Goal: Task Accomplishment & Management: Manage account settings

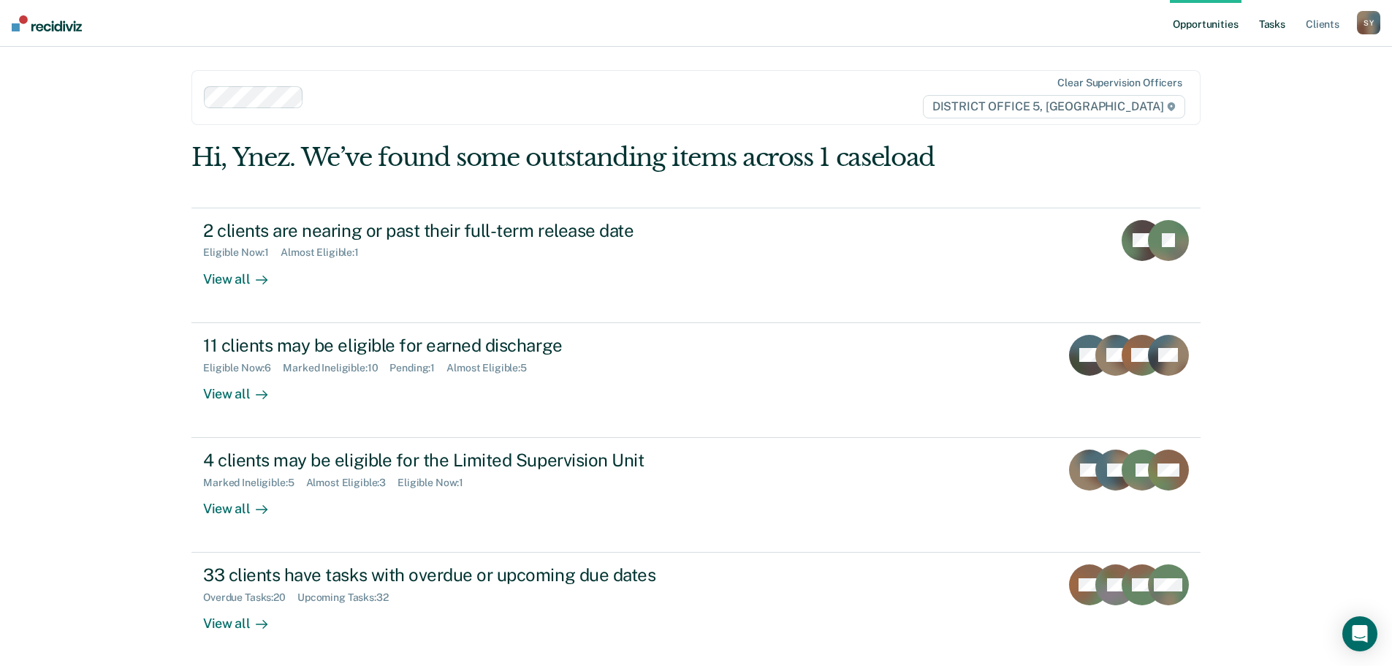
click at [1268, 26] on link "Tasks" at bounding box center [1272, 23] width 32 height 47
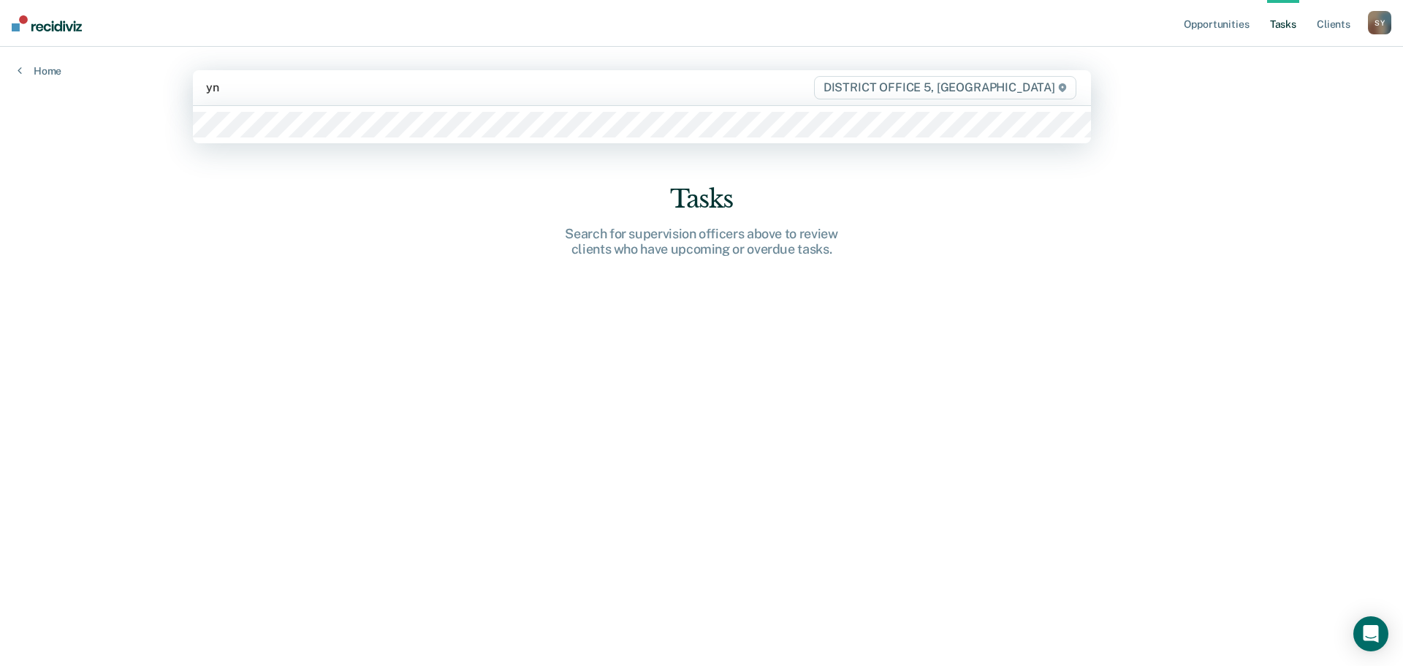
type input "yne"
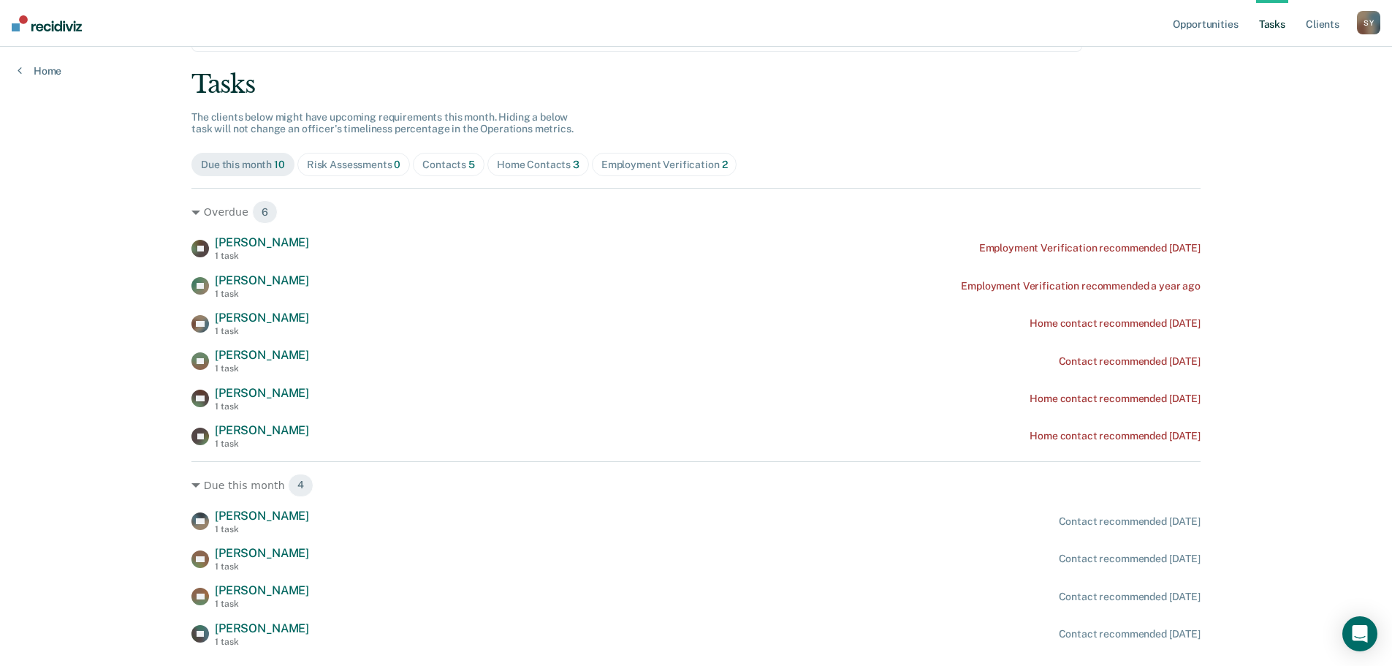
scroll to position [113, 0]
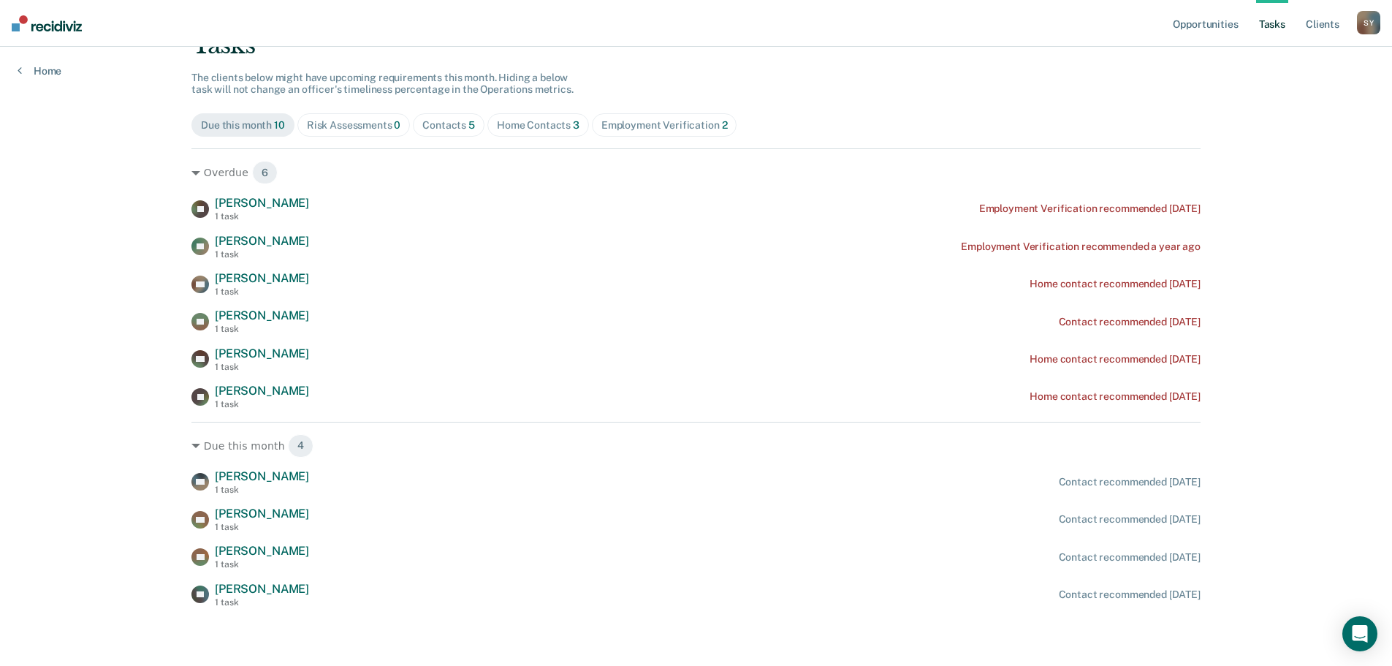
click at [349, 126] on div "Risk Assessments 0" at bounding box center [354, 125] width 94 height 12
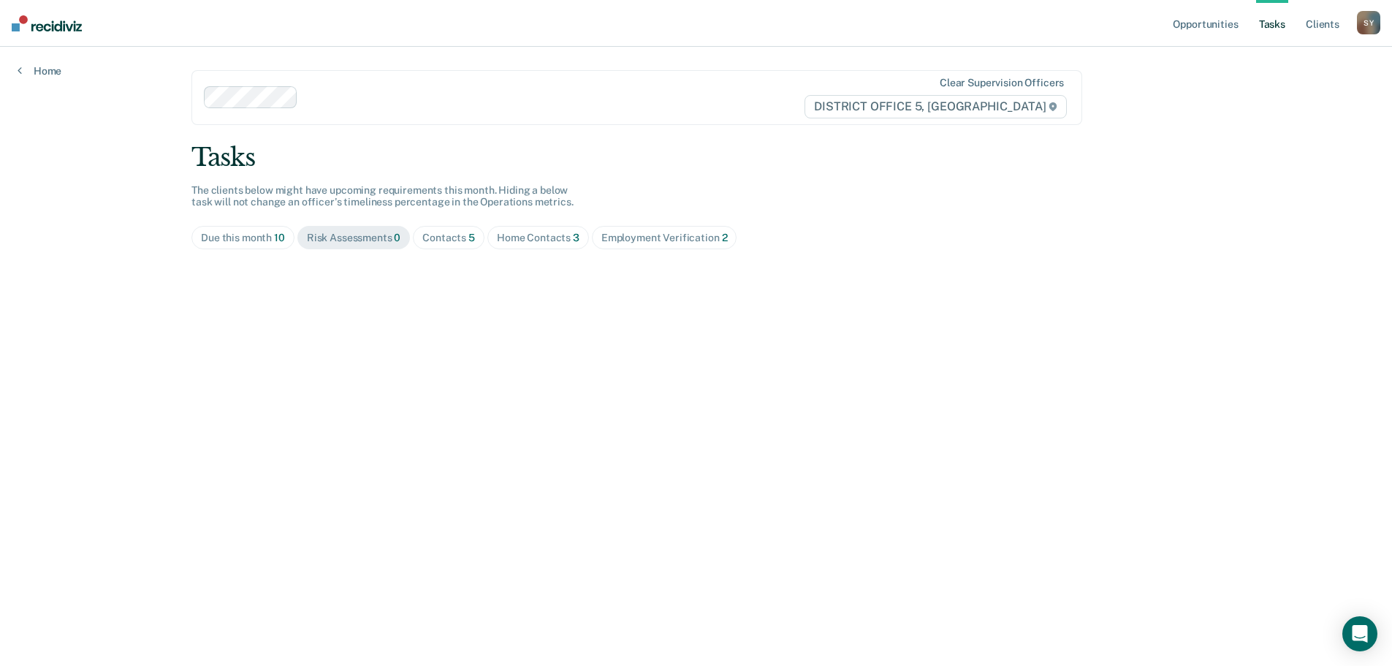
scroll to position [0, 0]
click at [32, 74] on link "Home" at bounding box center [40, 70] width 44 height 13
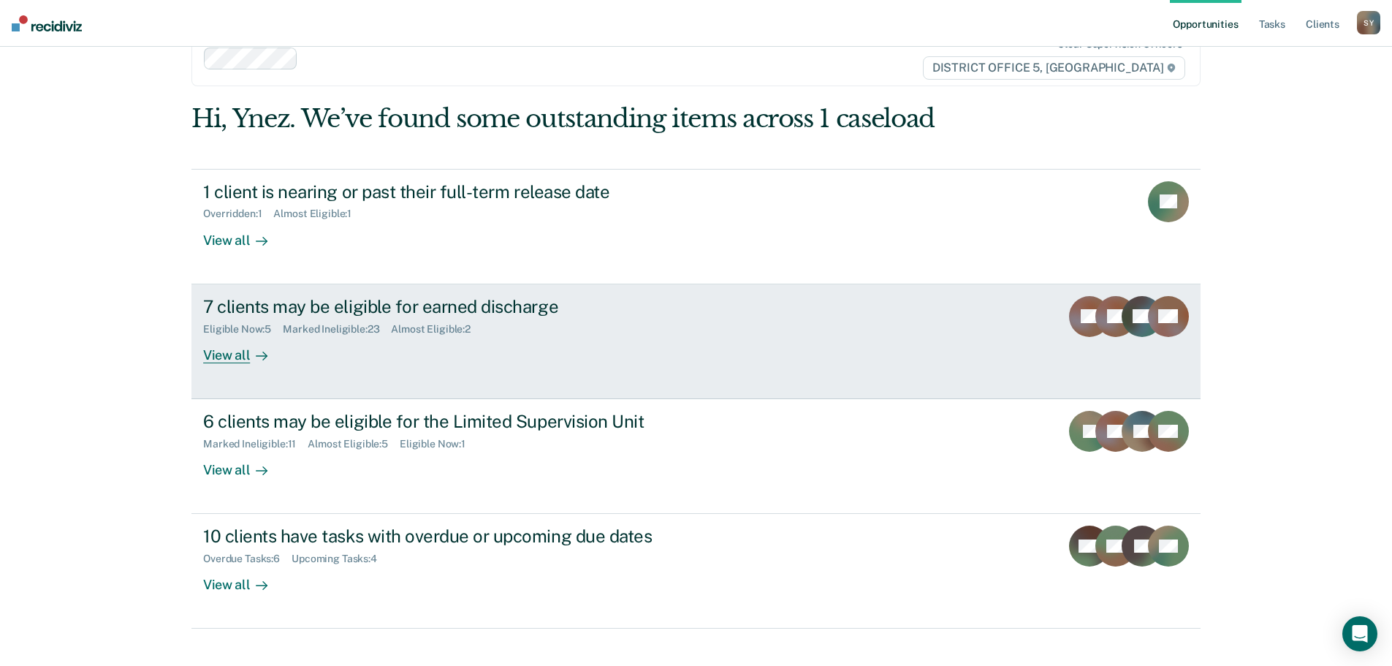
scroll to position [60, 0]
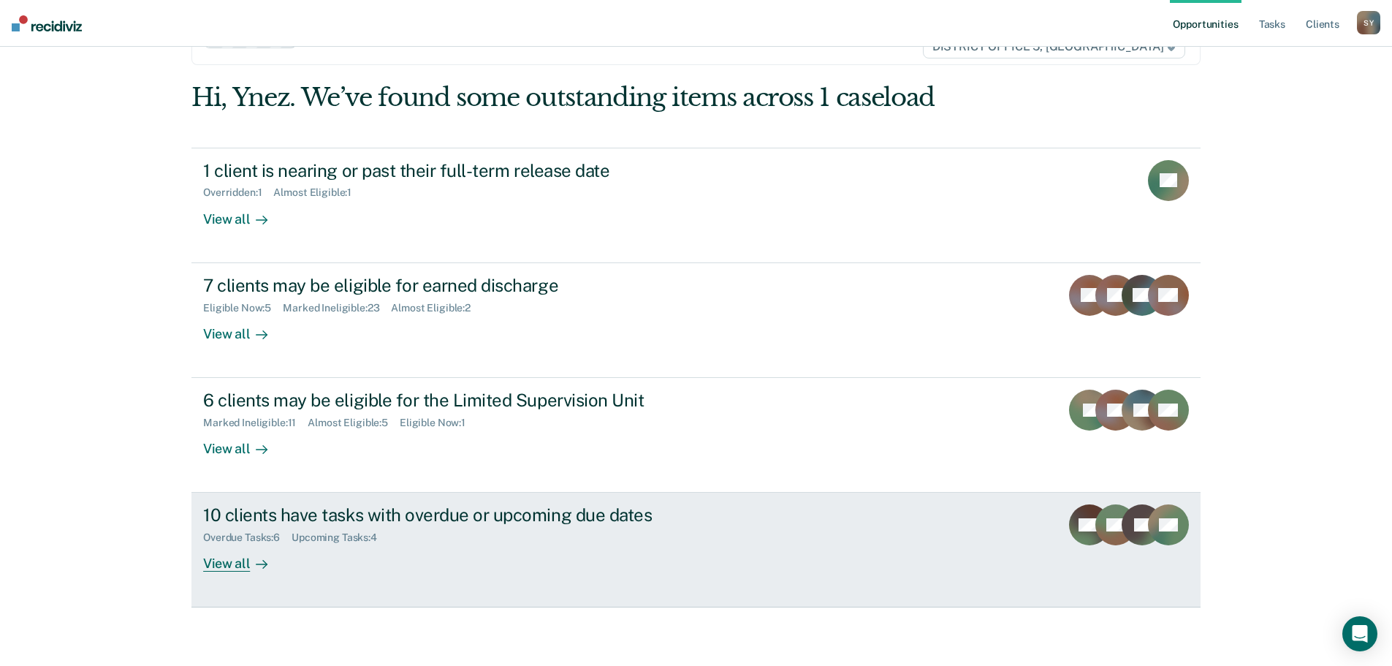
click at [224, 564] on div "View all" at bounding box center [244, 558] width 82 height 29
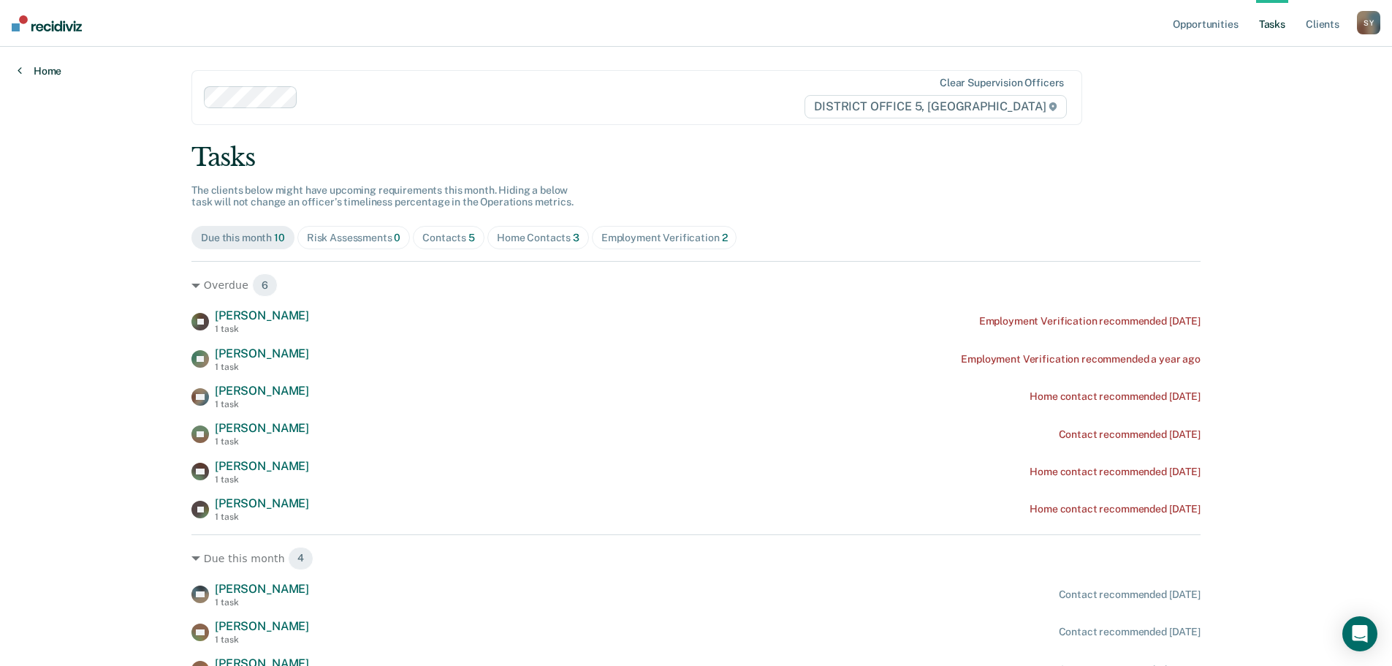
click at [33, 64] on link "Home" at bounding box center [40, 70] width 44 height 13
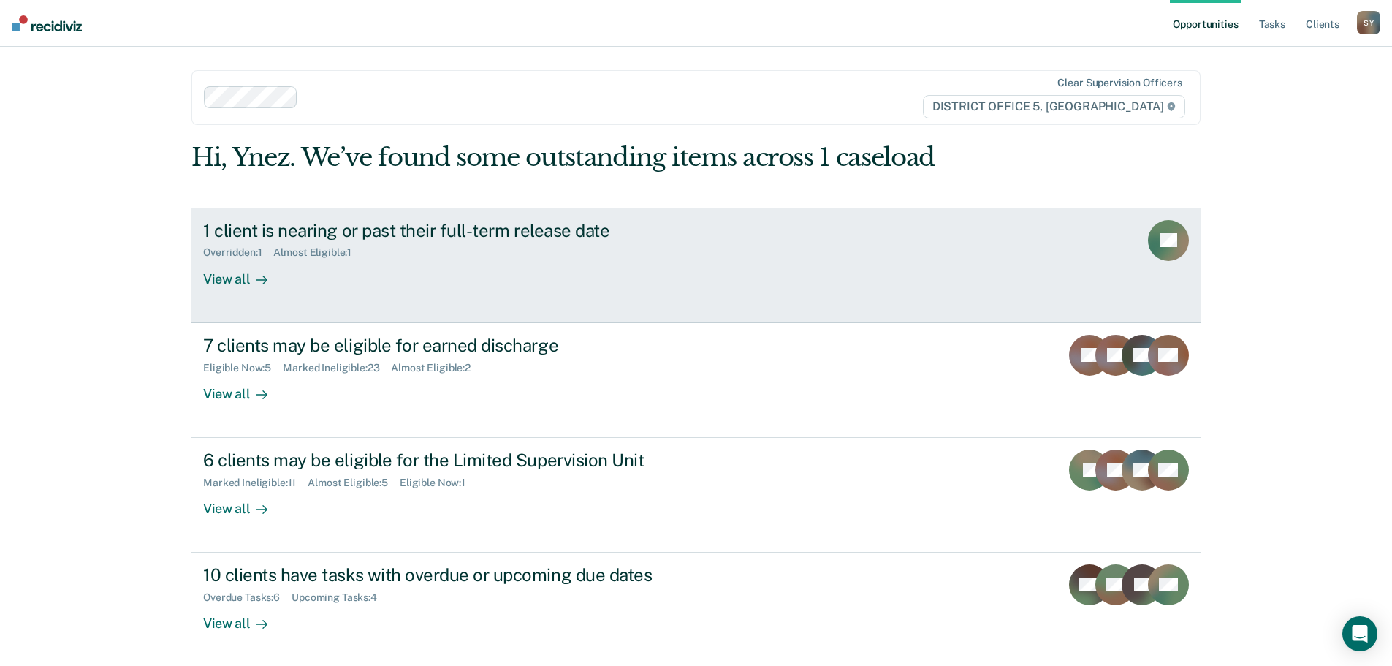
click at [225, 289] on link "1 client is nearing or past their full-term release date Overridden : 1 Almost …" at bounding box center [695, 265] width 1009 height 115
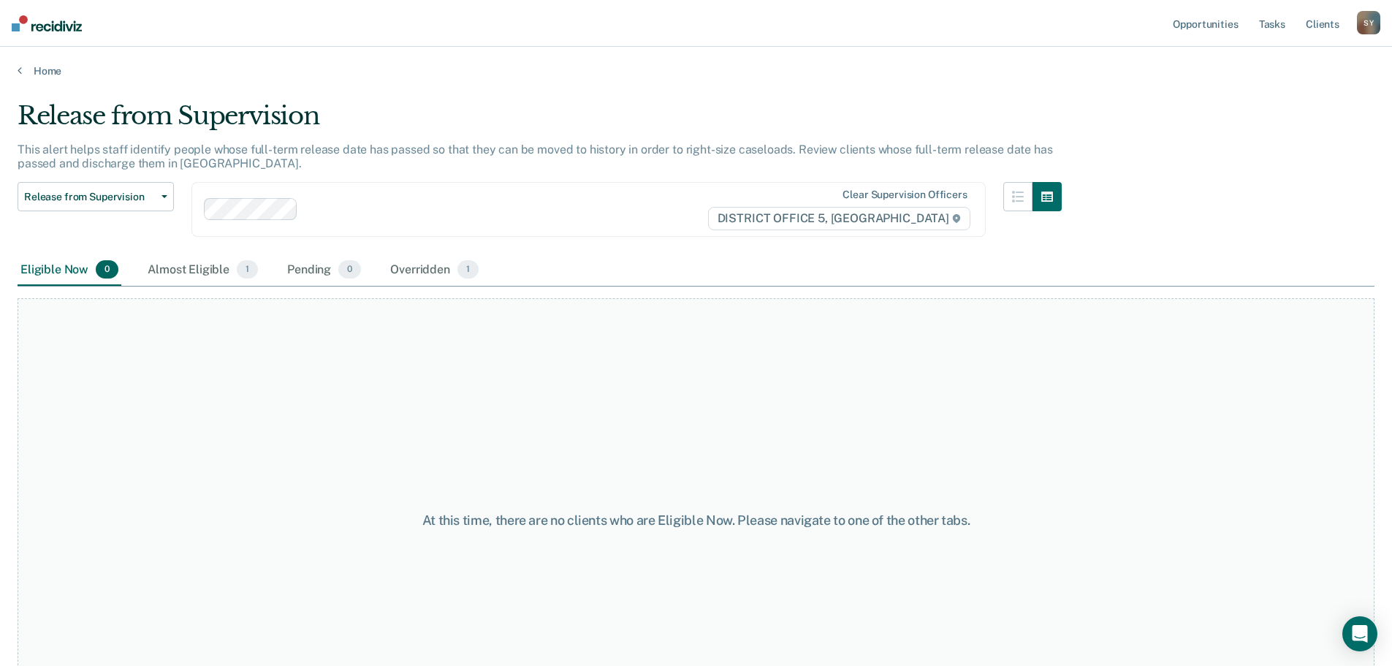
click at [33, 54] on div "Home" at bounding box center [696, 62] width 1392 height 31
click at [37, 61] on div "Home" at bounding box center [696, 62] width 1392 height 31
click at [50, 73] on link "Home" at bounding box center [696, 70] width 1357 height 13
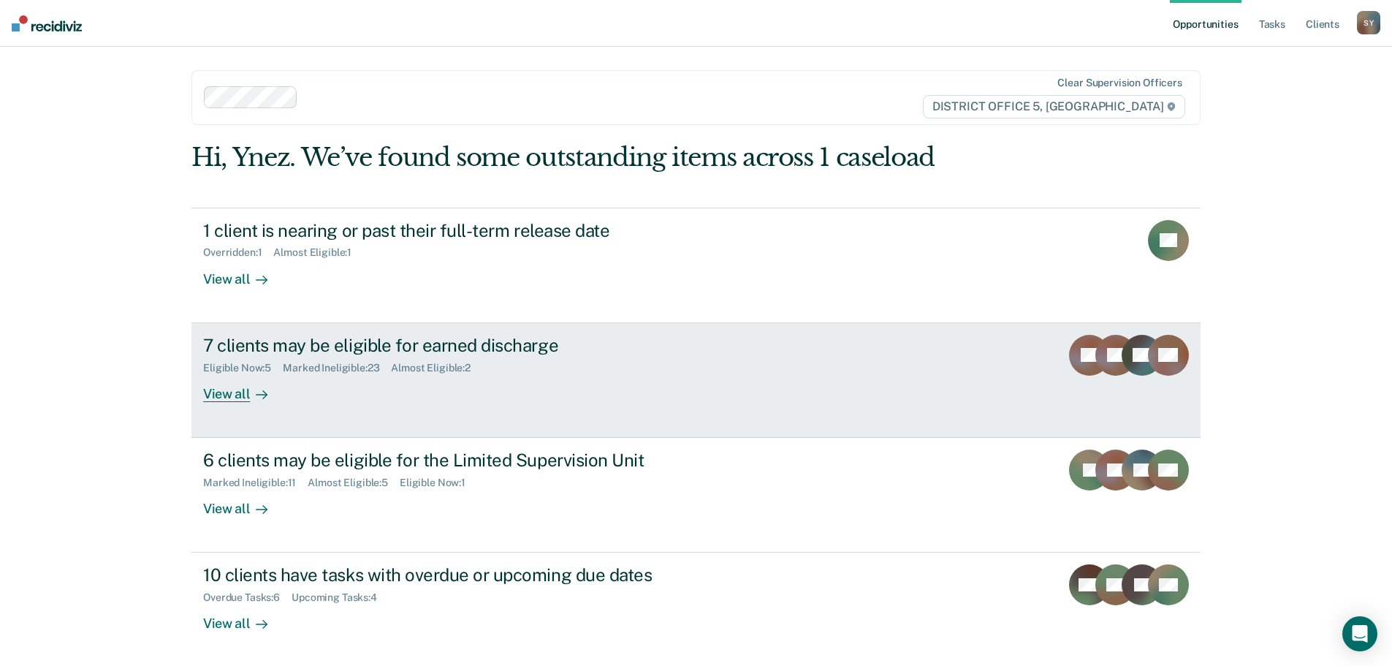
click at [243, 395] on div "View all" at bounding box center [244, 387] width 82 height 29
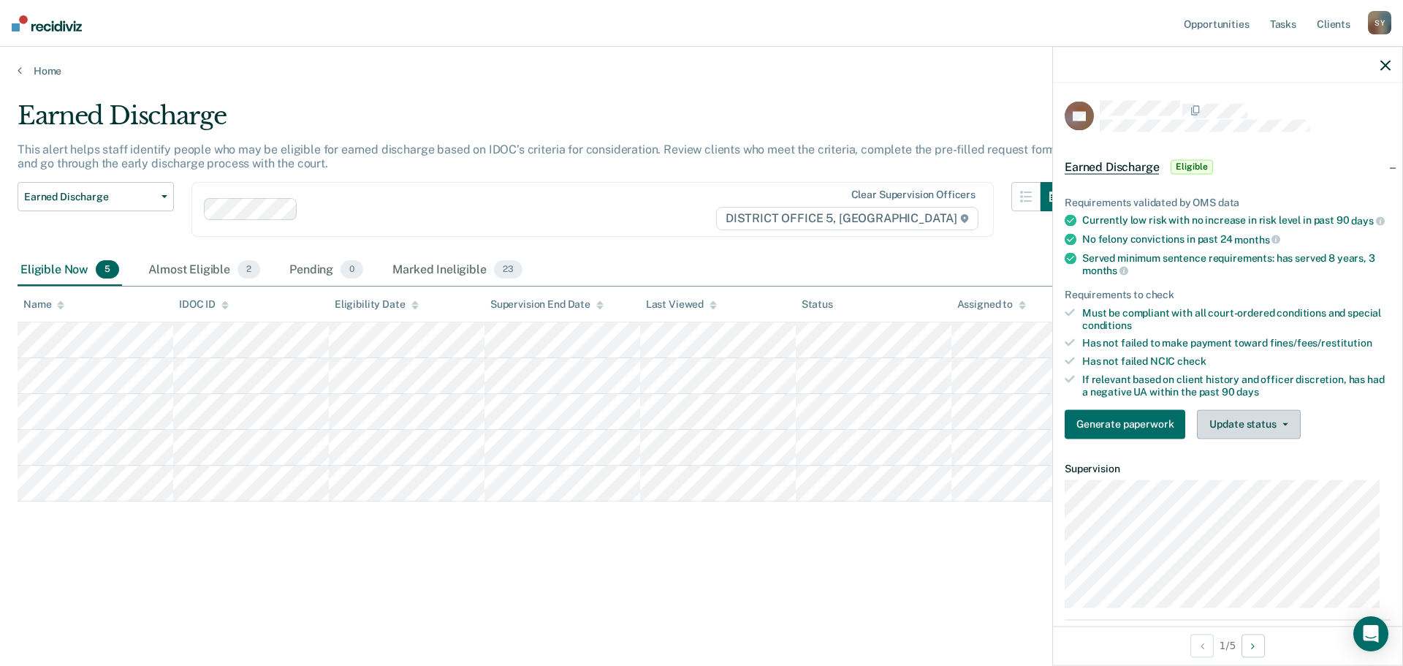
click at [1238, 439] on button "Update status" at bounding box center [1248, 423] width 103 height 29
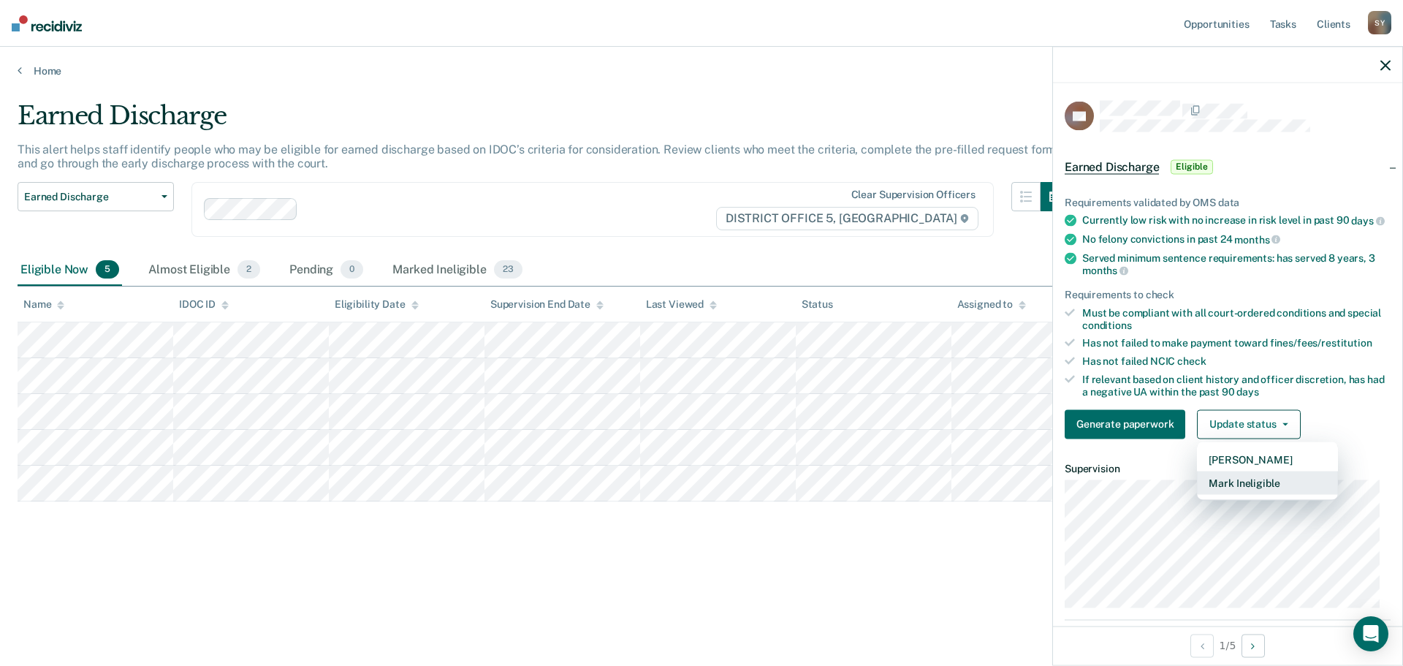
click at [1257, 493] on button "Mark Ineligible" at bounding box center [1267, 482] width 141 height 23
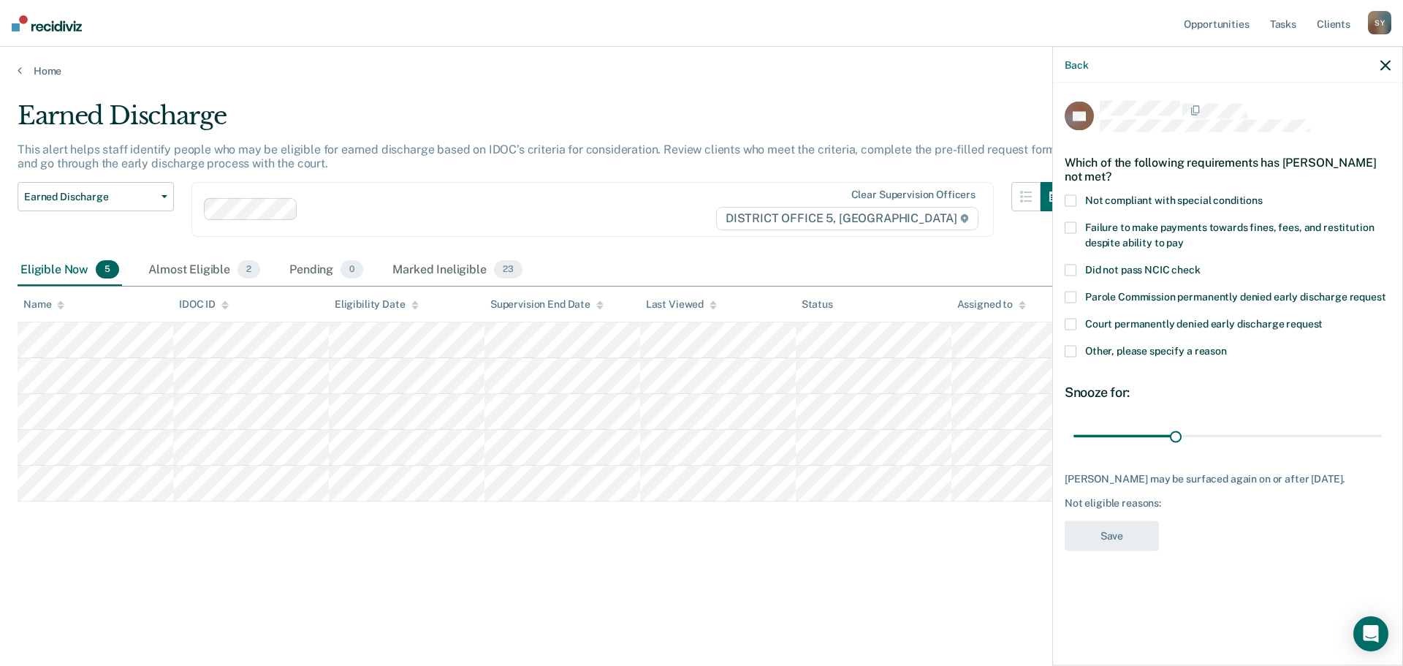
click at [1072, 346] on span at bounding box center [1071, 352] width 12 height 12
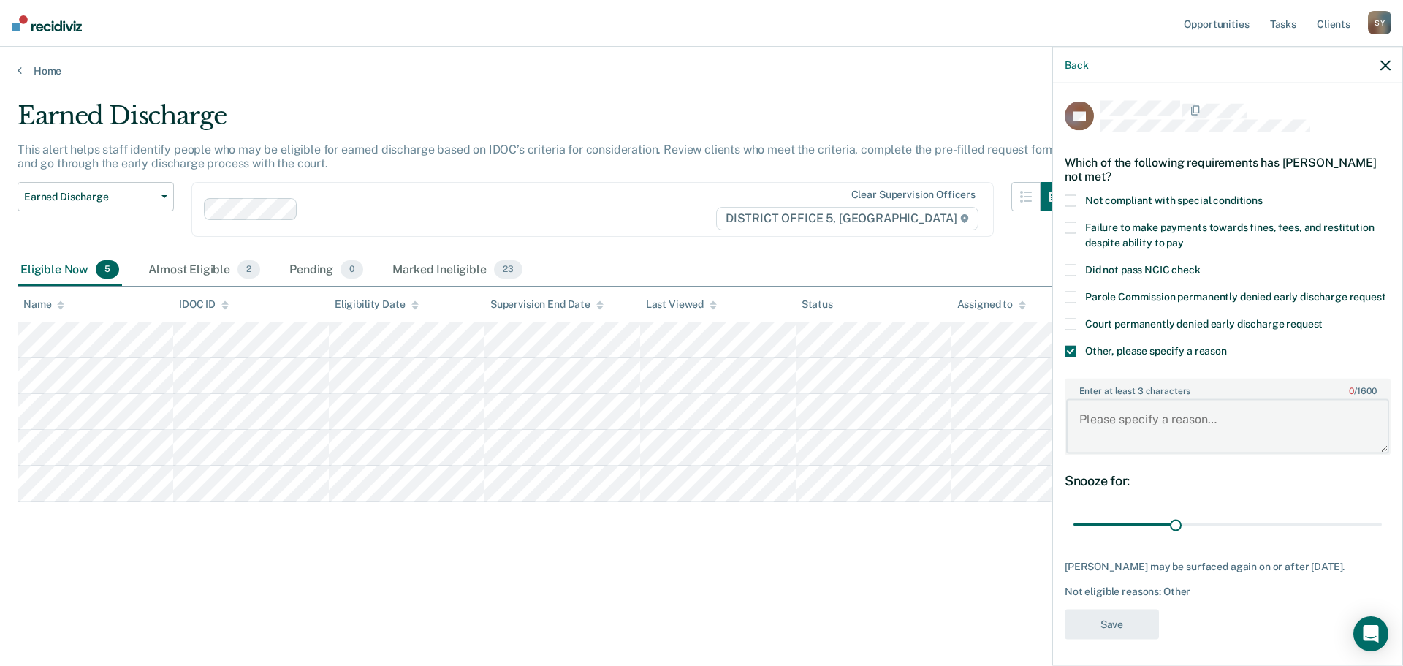
click at [1136, 426] on textarea "Enter at least 3 characters 0 / 1600" at bounding box center [1227, 426] width 323 height 54
type textarea "B"
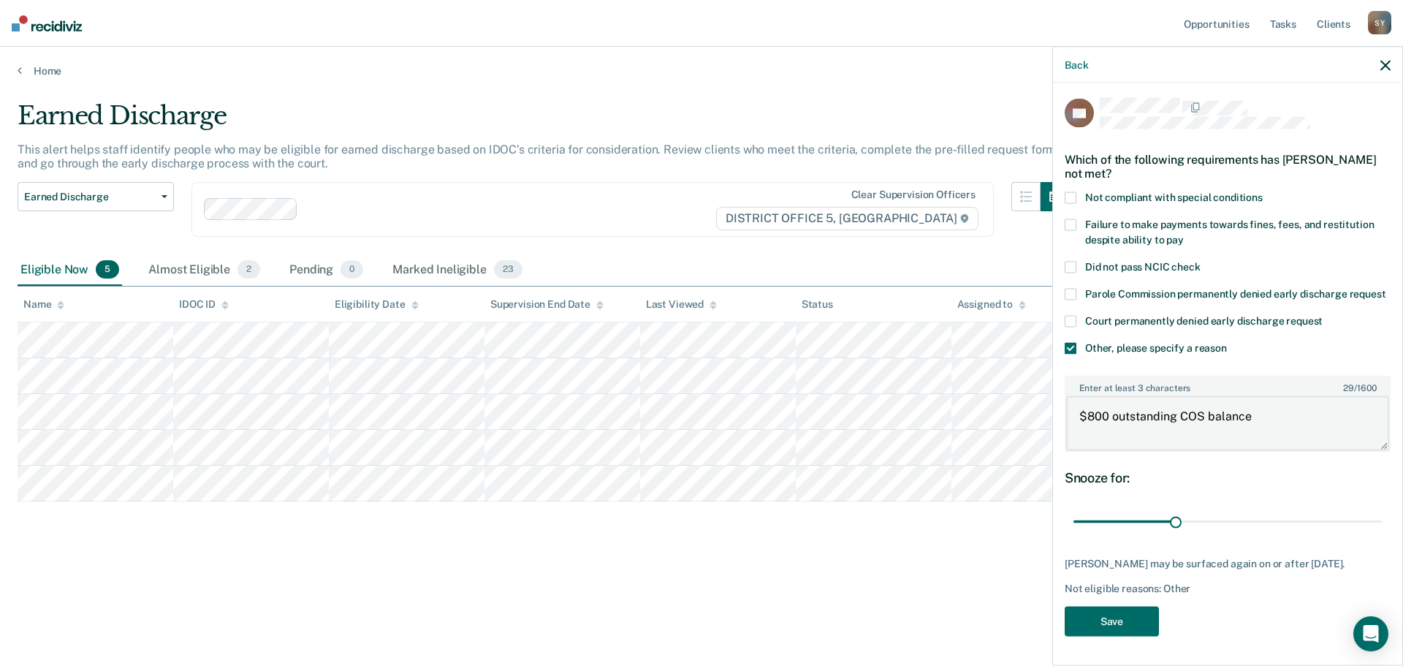
scroll to position [29, 0]
type textarea "$800 outstanding COS balance"
click at [1129, 625] on button "Save" at bounding box center [1112, 621] width 94 height 30
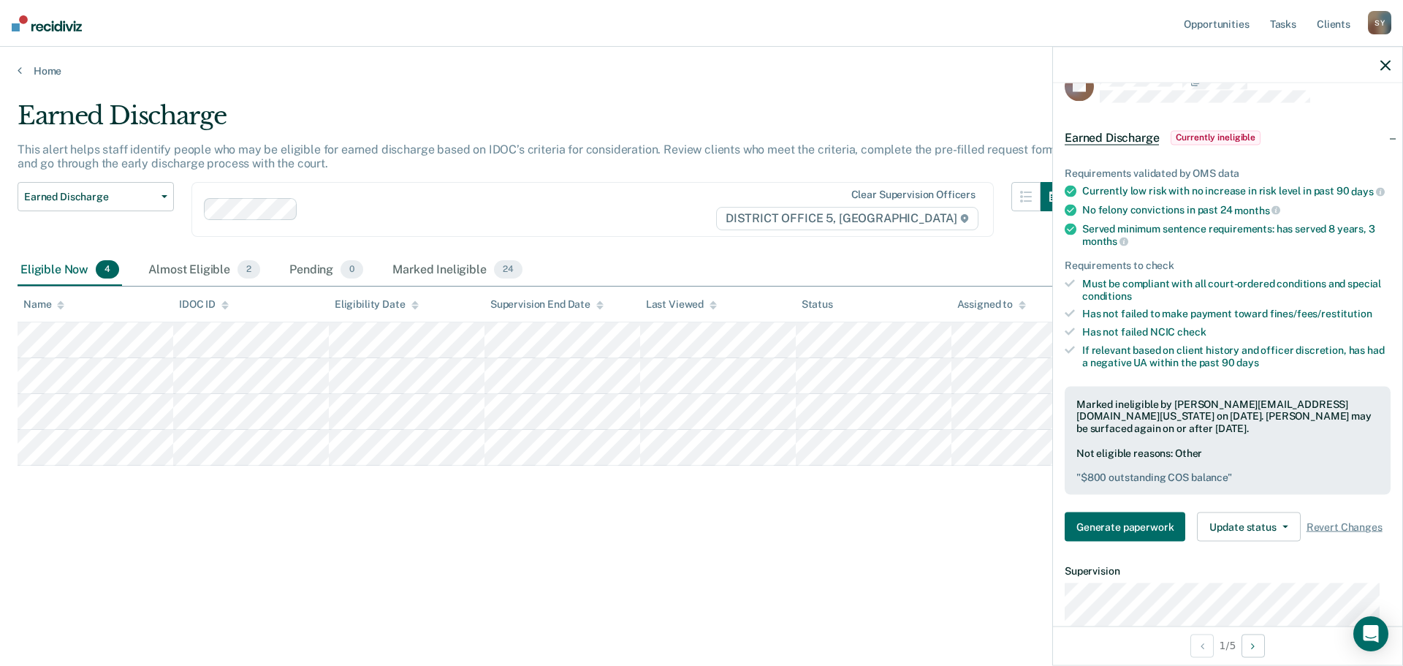
click at [1384, 67] on icon "button" at bounding box center [1386, 65] width 10 height 10
